Goal: Information Seeking & Learning: Learn about a topic

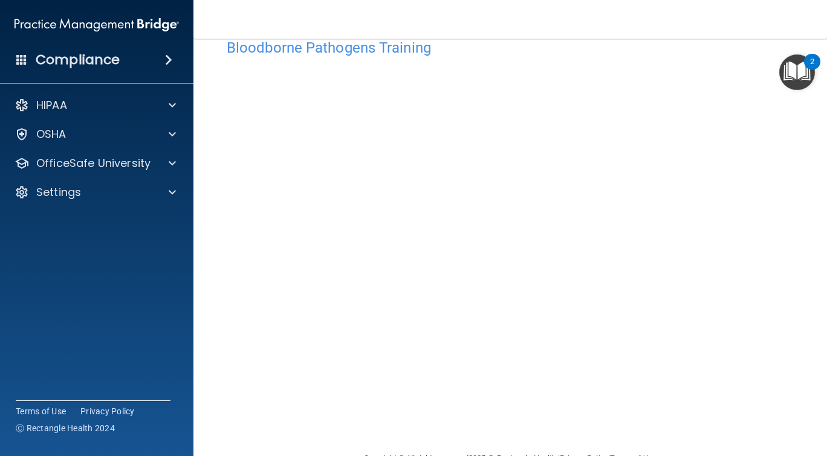
scroll to position [31, 0]
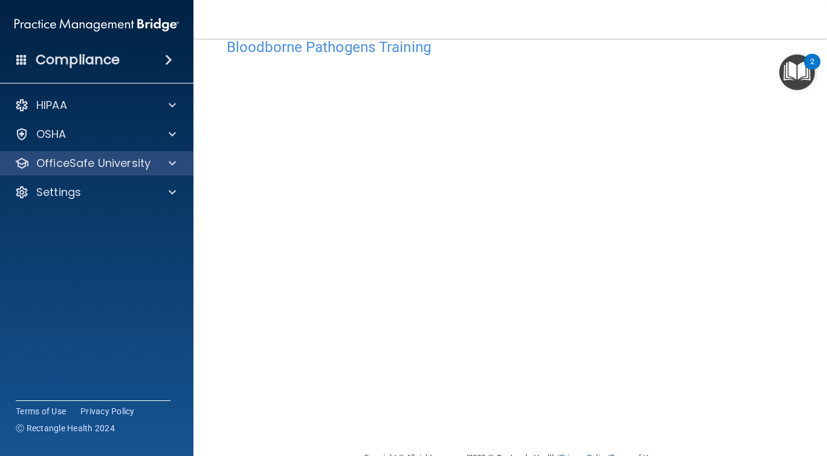
click at [131, 154] on div "OfficeSafe University" at bounding box center [97, 163] width 194 height 24
click at [173, 160] on span at bounding box center [172, 163] width 7 height 15
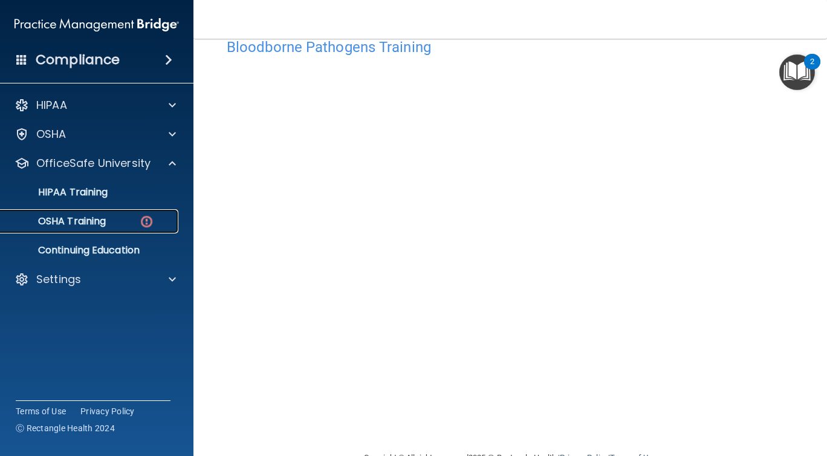
click at [111, 222] on div "OSHA Training" at bounding box center [90, 221] width 165 height 12
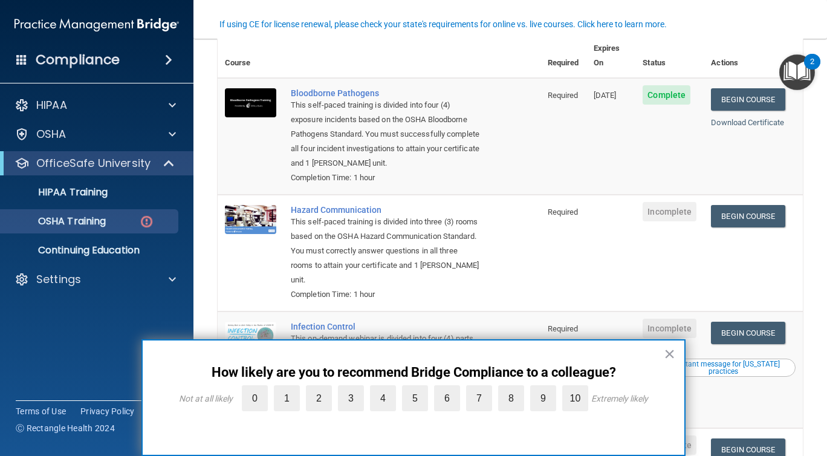
scroll to position [126, 0]
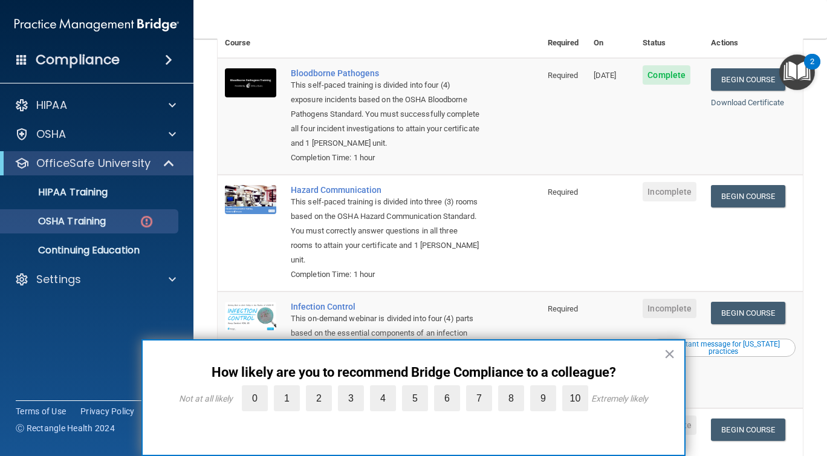
click at [671, 357] on button "×" at bounding box center [669, 353] width 11 height 19
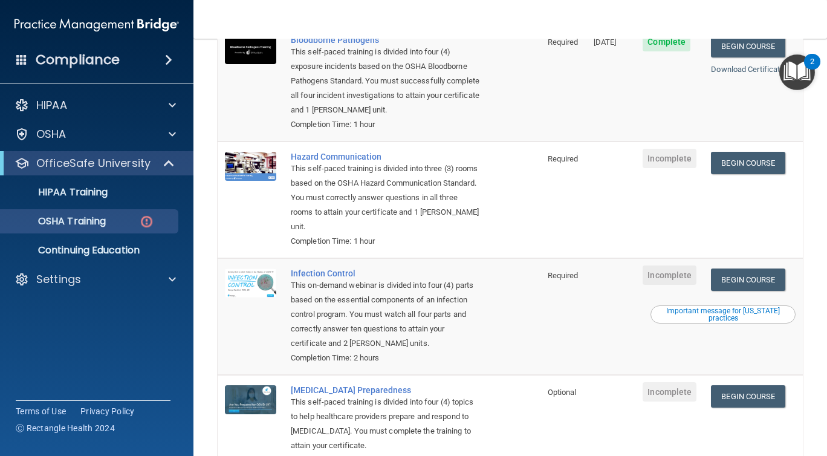
scroll to position [158, 0]
click at [731, 152] on link "Begin Course" at bounding box center [748, 163] width 74 height 22
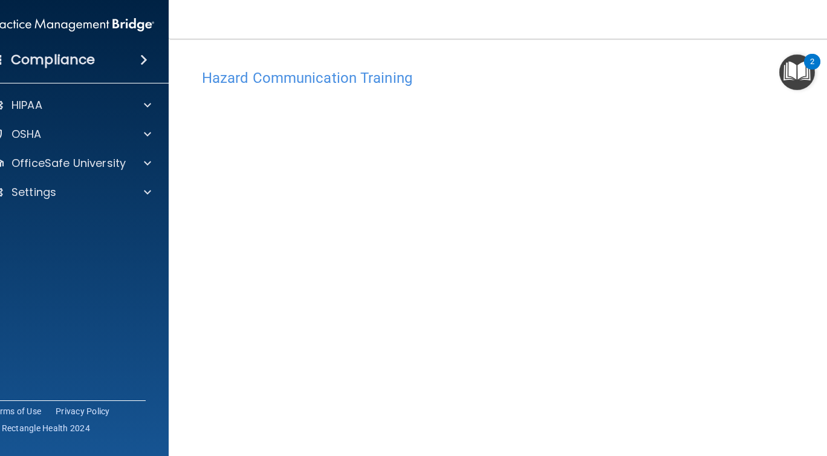
scroll to position [28, 0]
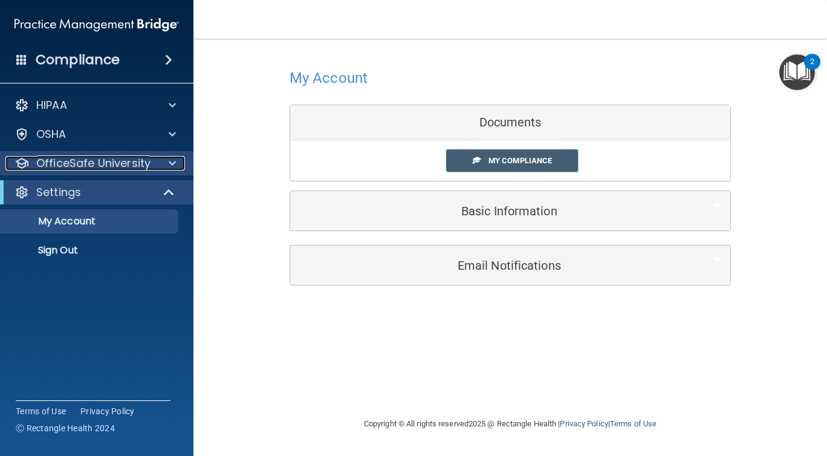
click at [93, 166] on p "OfficeSafe University" at bounding box center [93, 163] width 114 height 15
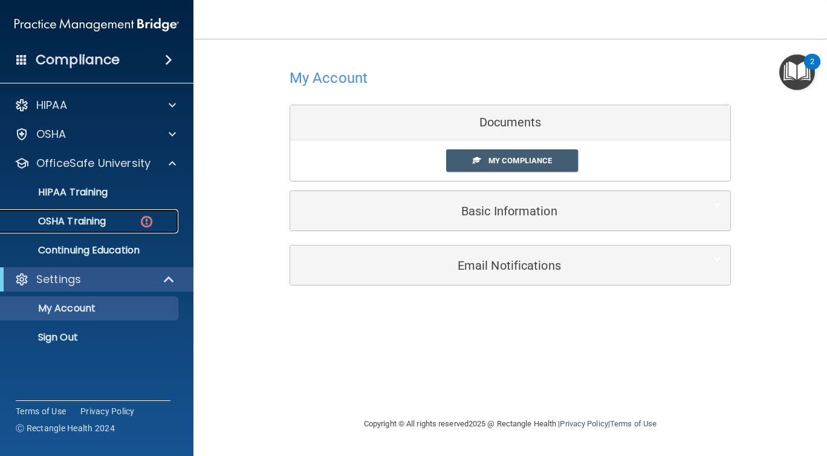
click at [103, 210] on link "OSHA Training" at bounding box center [83, 221] width 190 height 24
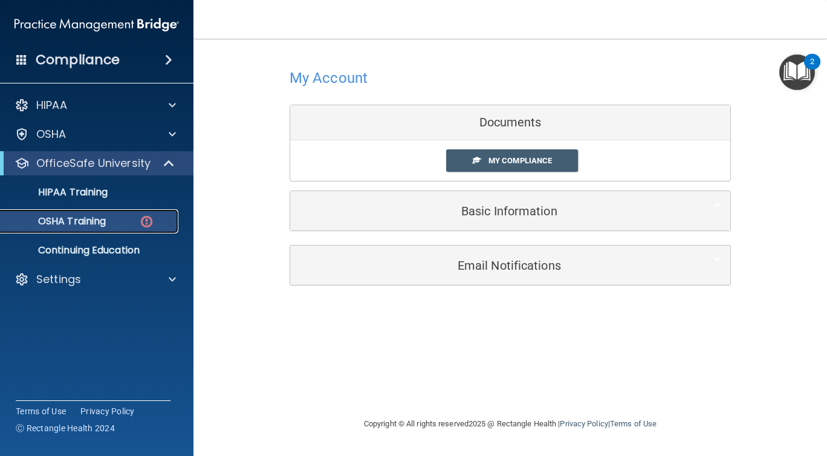
click at [103, 211] on link "OSHA Training" at bounding box center [83, 221] width 190 height 24
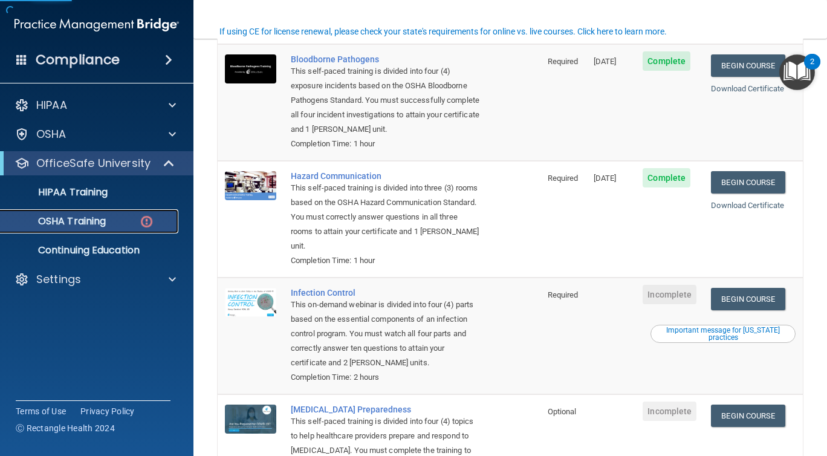
scroll to position [161, 0]
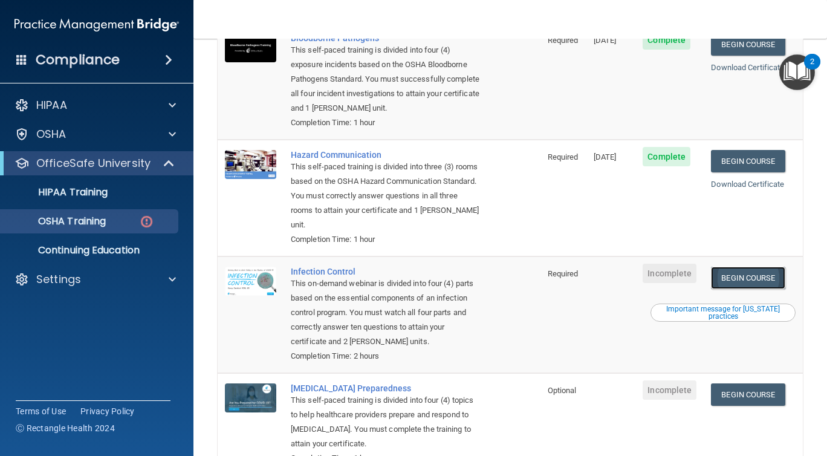
click at [746, 267] on link "Begin Course" at bounding box center [748, 278] width 74 height 22
click at [97, 194] on p "HIPAA Training" at bounding box center [58, 192] width 100 height 12
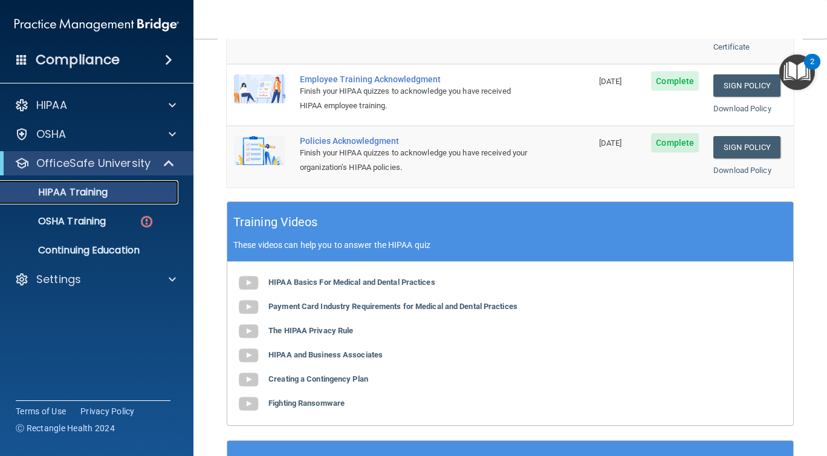
scroll to position [498, 0]
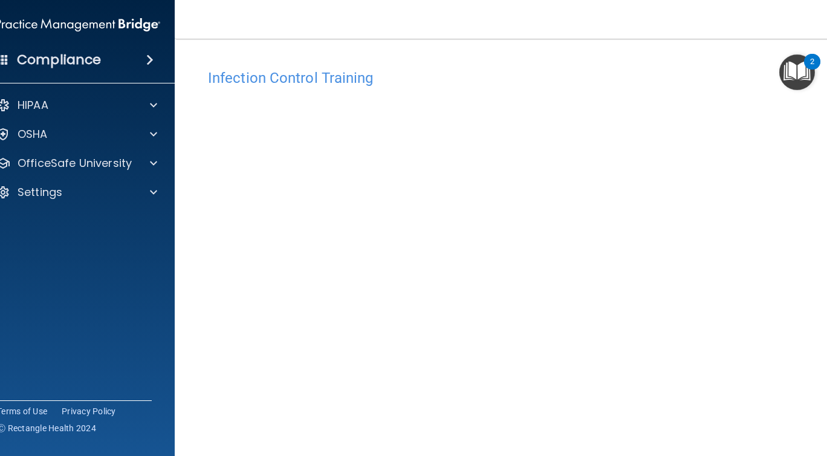
scroll to position [62, 0]
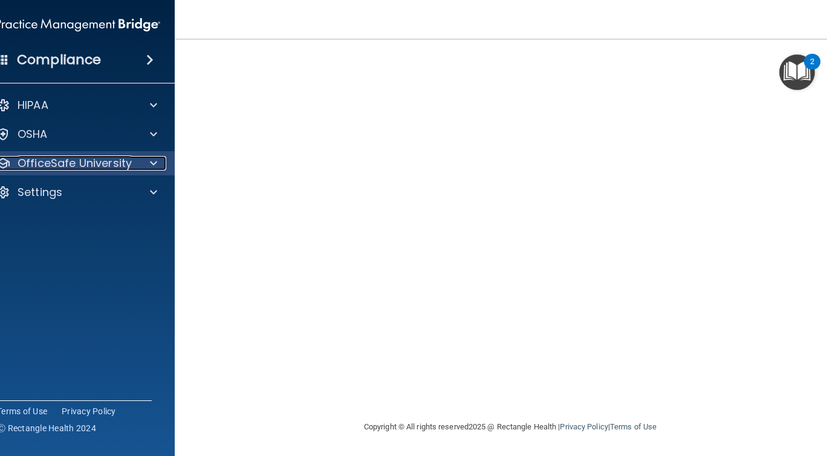
click at [118, 169] on p "OfficeSafe University" at bounding box center [75, 163] width 114 height 15
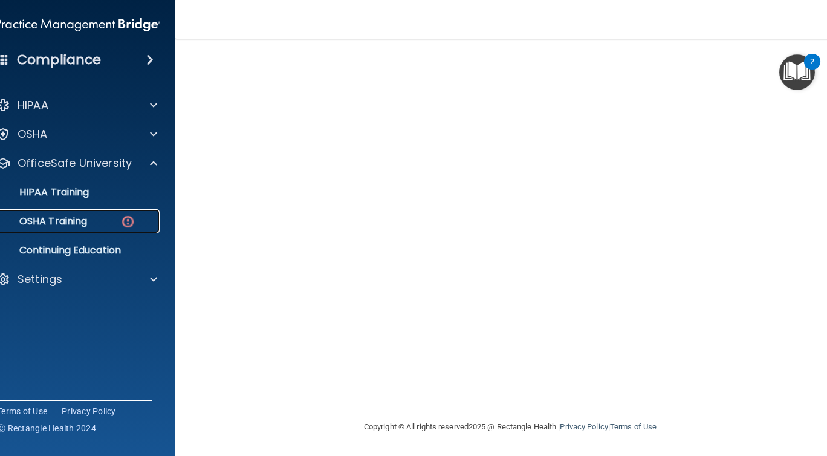
click at [90, 224] on div "OSHA Training" at bounding box center [71, 221] width 165 height 12
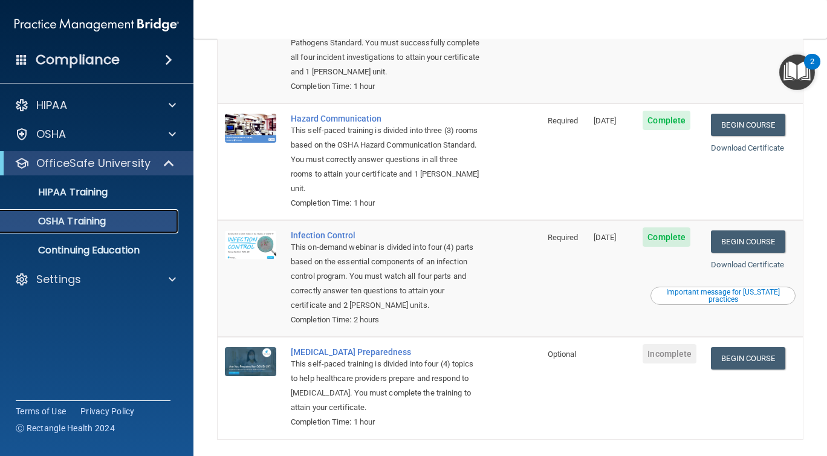
scroll to position [195, 0]
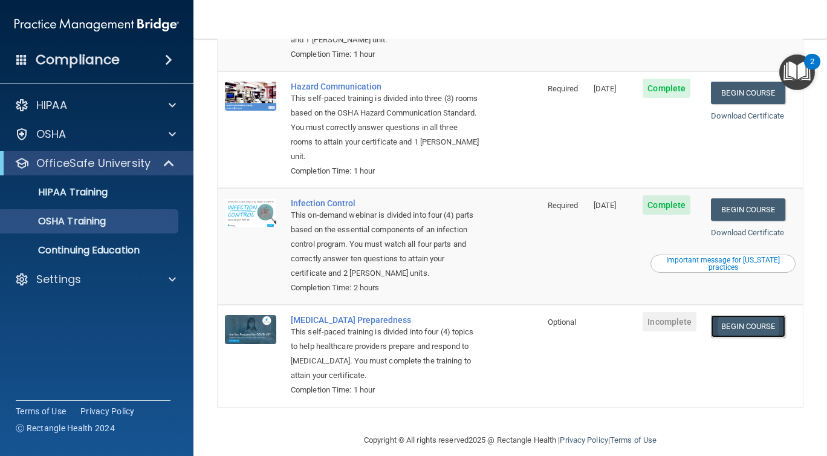
click at [735, 315] on link "Begin Course" at bounding box center [748, 326] width 74 height 22
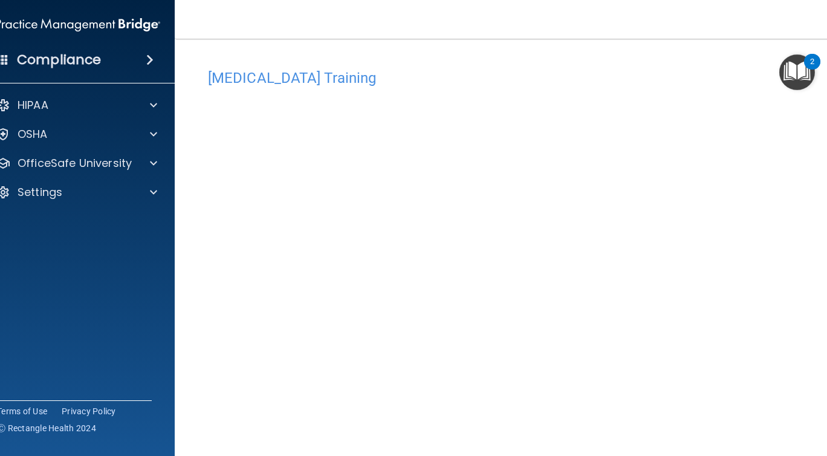
scroll to position [17, 0]
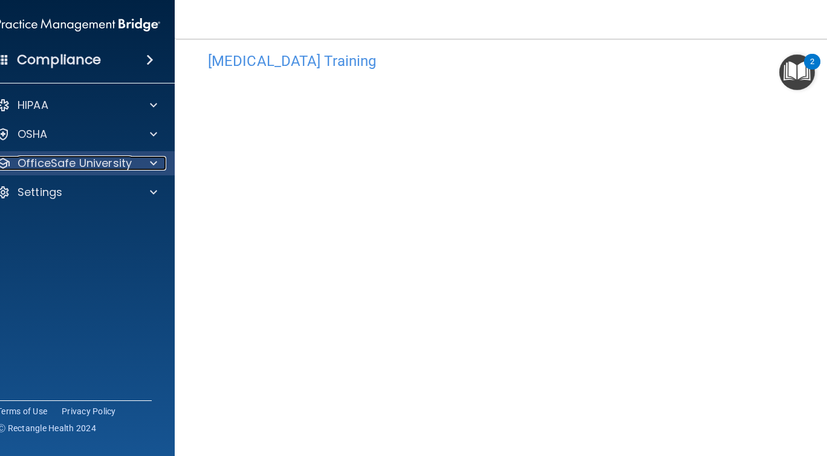
click at [68, 162] on p "OfficeSafe University" at bounding box center [75, 163] width 114 height 15
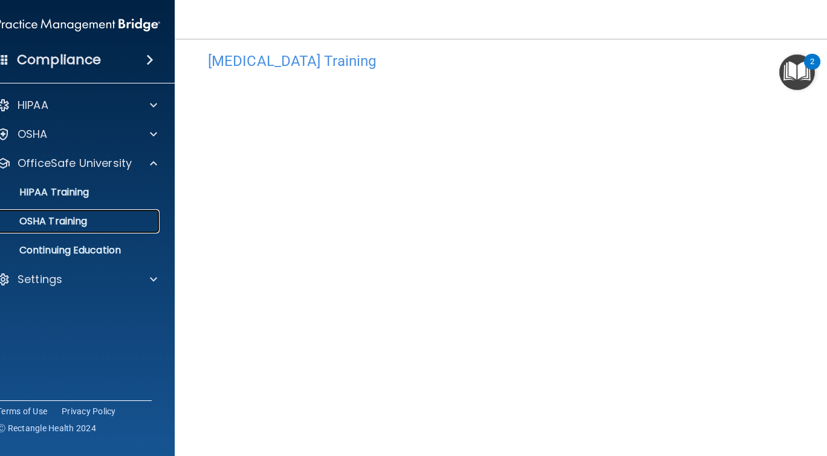
click at [56, 225] on p "OSHA Training" at bounding box center [38, 221] width 98 height 12
